Goal: Information Seeking & Learning: Learn about a topic

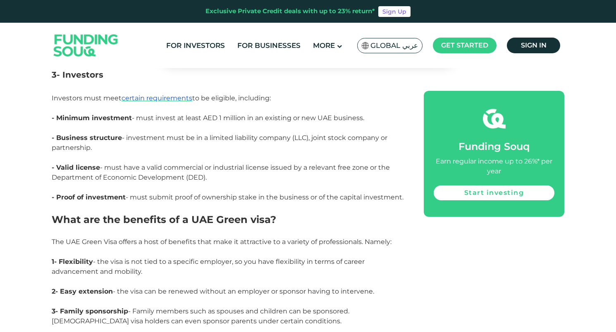
scroll to position [875, 0]
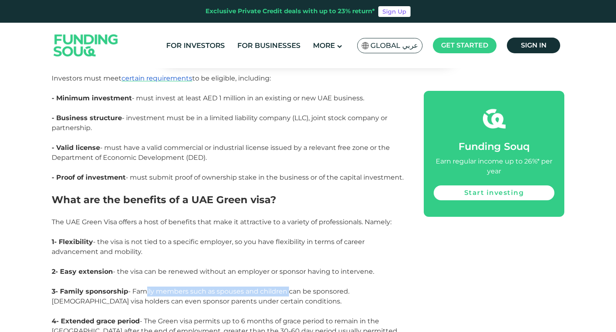
drag, startPoint x: 142, startPoint y: 282, endPoint x: 287, endPoint y: 284, distance: 145.1
click at [287, 288] on span "3- Family sponsorship - Family members such as spouses and children can be spon…" at bounding box center [201, 297] width 298 height 18
click at [282, 295] on p "3- Family sponsorship - Family members such as spouses and children can be spon…" at bounding box center [228, 302] width 353 height 30
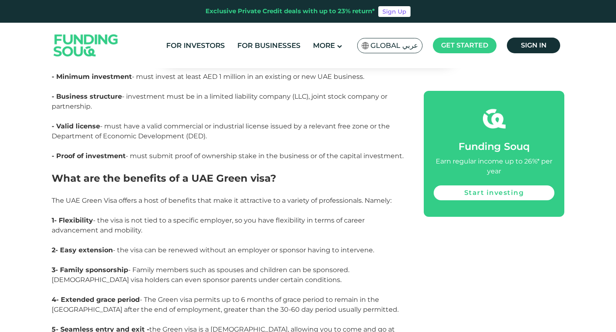
scroll to position [907, 0]
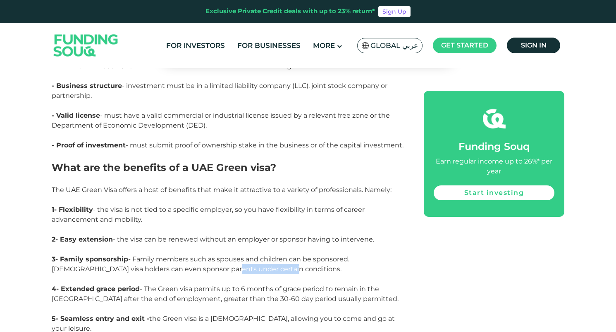
drag, startPoint x: 193, startPoint y: 258, endPoint x: 257, endPoint y: 258, distance: 64.1
click at [257, 258] on p "3- Family sponsorship - Family members such as spouses and children can be spon…" at bounding box center [228, 270] width 353 height 30
click at [262, 259] on p "3- Family sponsorship - Family members such as spouses and children can be spon…" at bounding box center [228, 270] width 353 height 30
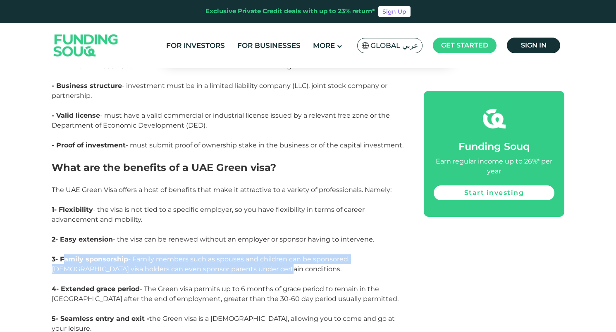
drag, startPoint x: 64, startPoint y: 247, endPoint x: 244, endPoint y: 256, distance: 179.6
click at [244, 256] on span "3- Family sponsorship - Family members such as spouses and children can be spon…" at bounding box center [201, 264] width 298 height 18
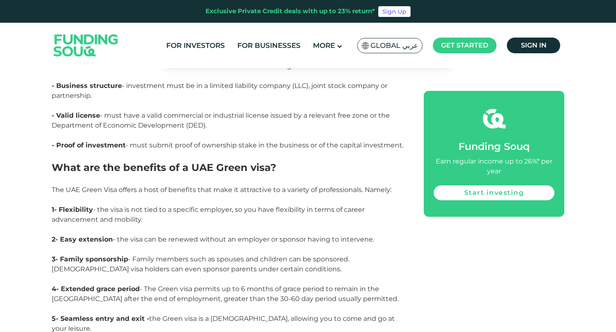
click at [252, 256] on p "3- Family sponsorship - Family members such as spouses and children can be spon…" at bounding box center [228, 270] width 353 height 30
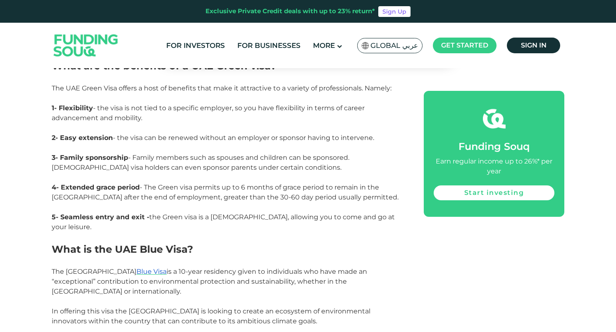
drag, startPoint x: 173, startPoint y: 216, endPoint x: 248, endPoint y: 220, distance: 74.5
click at [247, 220] on p "5- Seamless entry and exit - the Green visa is a [DEMOGRAPHIC_DATA], allowing y…" at bounding box center [228, 222] width 353 height 20
click at [249, 220] on p "5- Seamless entry and exit - the Green visa is a [DEMOGRAPHIC_DATA], allowing y…" at bounding box center [228, 222] width 353 height 20
